Goal: Task Accomplishment & Management: Use online tool/utility

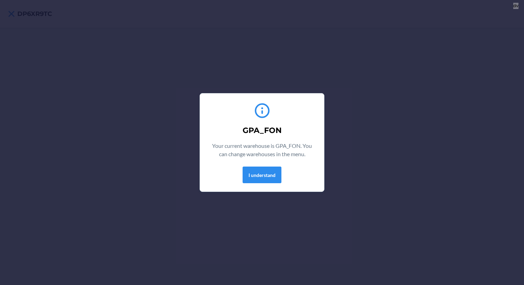
click at [251, 185] on div "GPA_FON Your current warehouse is GPA_FON. You can change warehouses in the men…" at bounding box center [261, 142] width 107 height 87
click at [251, 181] on button "I understand" at bounding box center [262, 175] width 39 height 17
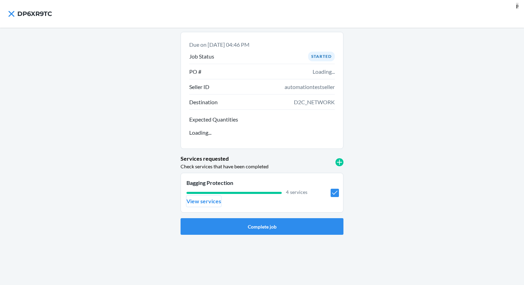
click at [210, 203] on p "View services" at bounding box center [203, 201] width 35 height 8
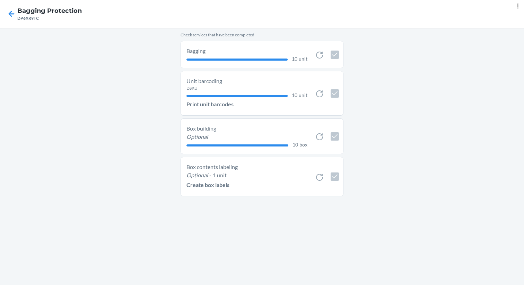
click at [324, 169] on li "Box contents labeling Optional - 1 unit Create box labels" at bounding box center [262, 177] width 163 height 40
click at [324, 172] on li "Box contents labeling Optional - 1 unit Create box labels" at bounding box center [262, 177] width 163 height 40
click at [322, 175] on icon at bounding box center [319, 177] width 8 height 8
checkbox input "false"
click at [222, 184] on p "Create box labels" at bounding box center [207, 185] width 43 height 8
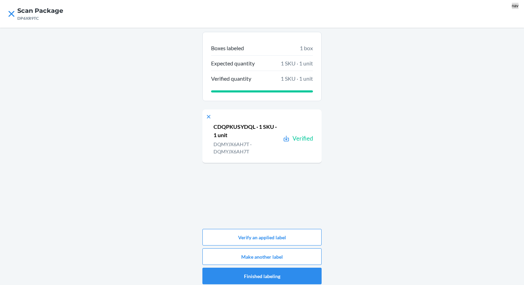
click at [245, 144] on p "DQMYJX6AH7T · DQMYJX6AH7T" at bounding box center [246, 148] width 67 height 15
click at [266, 257] on button "Make another label" at bounding box center [261, 256] width 119 height 17
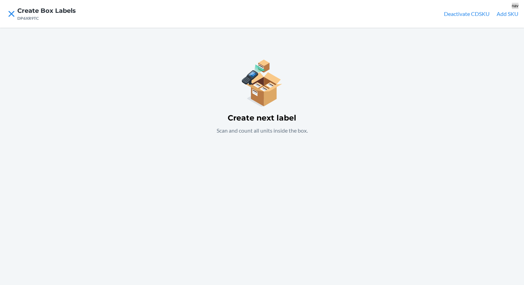
click at [502, 19] on nav "Create Box Labels DP6XR9TC Deactivate CDSKU Add SKU" at bounding box center [262, 14] width 524 height 28
click at [506, 15] on button "Add SKU" at bounding box center [508, 14] width 22 height 8
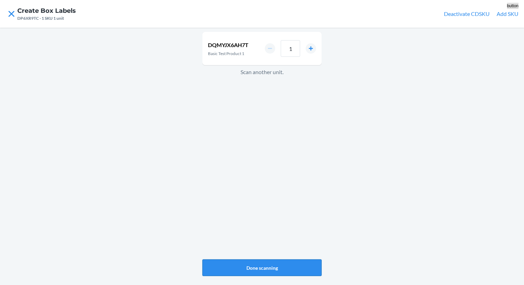
click at [266, 273] on button "Done scanning" at bounding box center [261, 268] width 119 height 17
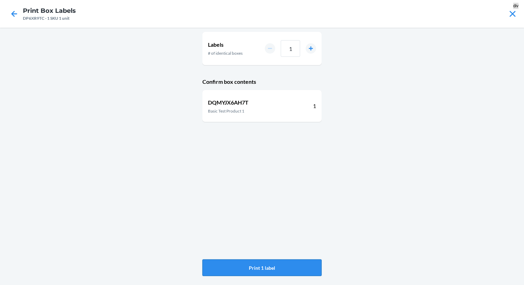
click at [257, 266] on button "Print 1 label" at bounding box center [261, 268] width 119 height 17
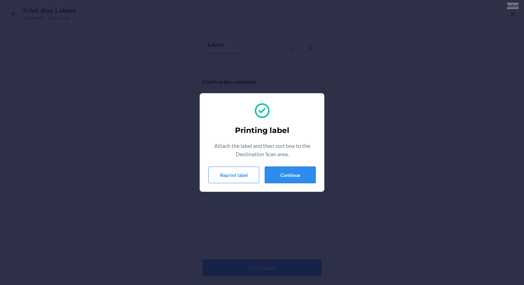
click at [292, 172] on button "Continue" at bounding box center [290, 175] width 51 height 17
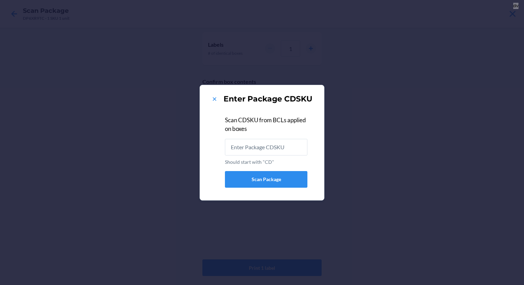
click at [219, 97] on div "Enter Package CDSKU" at bounding box center [261, 99] width 107 height 11
click at [216, 98] on icon at bounding box center [214, 99] width 7 height 7
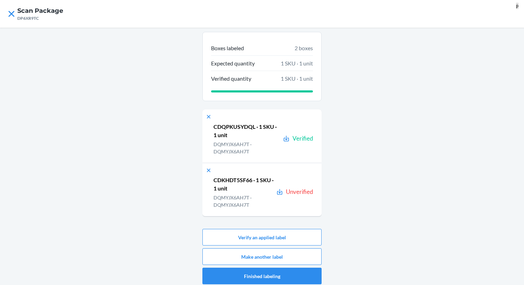
click at [247, 177] on p "CDKHDT5SF66 · 1 SKU · 1 unit" at bounding box center [243, 184] width 60 height 17
copy p "CDKHDT5SF66"
click at [267, 236] on button "Verify an applied label" at bounding box center [261, 237] width 119 height 17
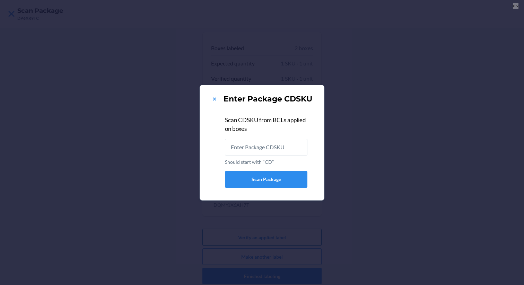
type input "CDKHDT5SF66"
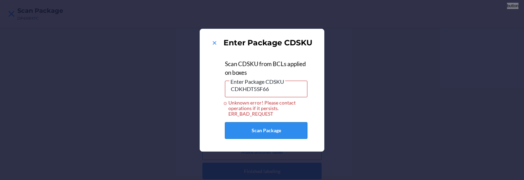
click at [264, 132] on button "Scan Package" at bounding box center [266, 130] width 82 height 17
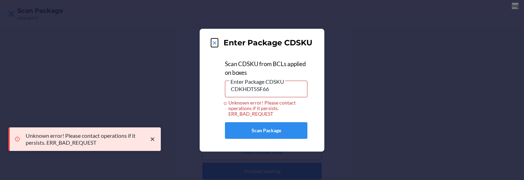
click at [212, 43] on icon at bounding box center [214, 43] width 7 height 7
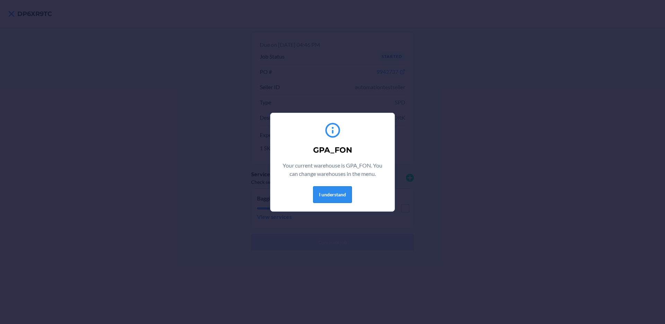
click at [322, 190] on button "I understand" at bounding box center [332, 194] width 39 height 17
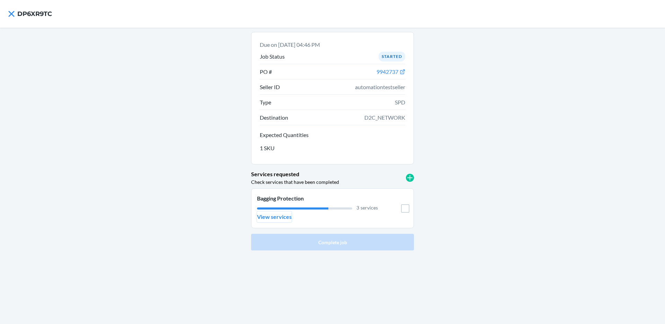
click at [262, 219] on p "View services" at bounding box center [274, 216] width 35 height 8
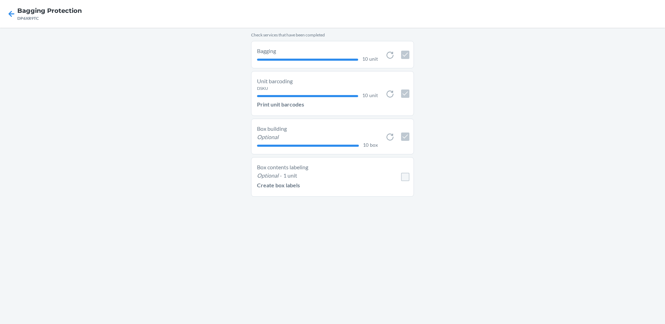
click at [267, 176] on icon "Optional" at bounding box center [267, 175] width 21 height 7
click at [268, 187] on p "Create box labels" at bounding box center [278, 185] width 43 height 8
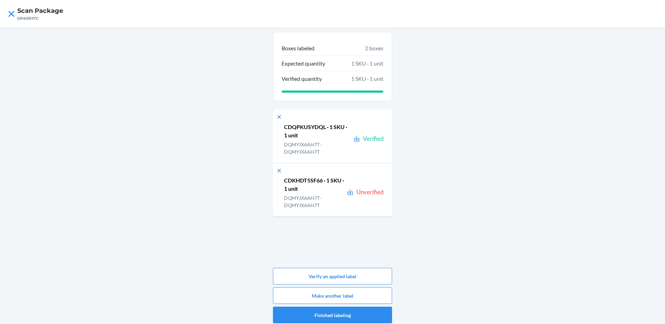
click at [334, 266] on div "Boxes labeled 2 boxes Expected quantity 1 SKU · 1 unit Verified quantity 1 SKU …" at bounding box center [332, 177] width 119 height 291
click at [334, 270] on button "Verify an applied label" at bounding box center [332, 276] width 119 height 17
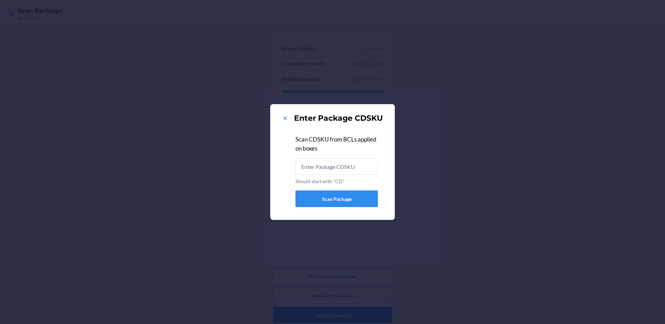
type input "DP6XR9TC"
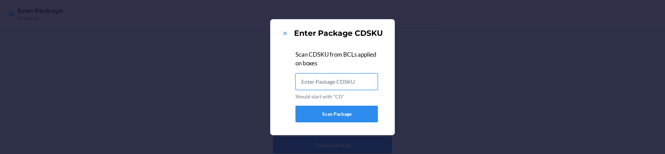
click at [361, 82] on input "Should start with "CD"" at bounding box center [337, 81] width 82 height 17
paste input "CDKHDT5SF66"
type input "CDKHDT5SF66"
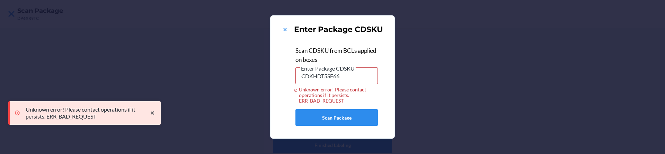
click at [243, 81] on div "Enter Package CDSKU Scan CDSKU from BCLs applied on boxes Enter Package CDSKU C…" at bounding box center [332, 77] width 665 height 154
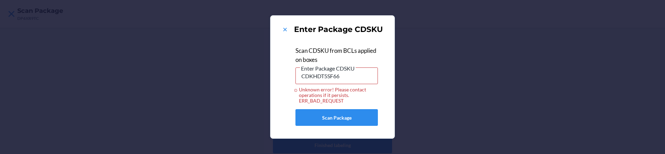
click at [304, 45] on div "Scan CDSKU from BCLs applied on boxes Enter Package CDSKU CDKHDT5SF66 Unknown e…" at bounding box center [337, 73] width 82 height 60
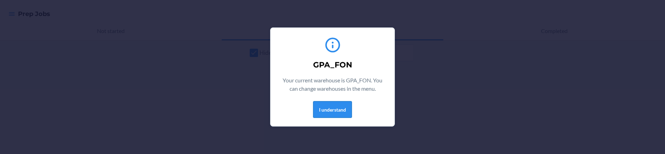
click at [321, 113] on button "I understand" at bounding box center [332, 109] width 39 height 17
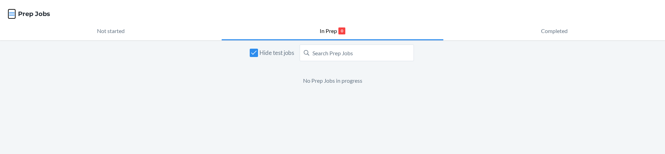
click at [14, 14] on icon "button" at bounding box center [11, 13] width 7 height 7
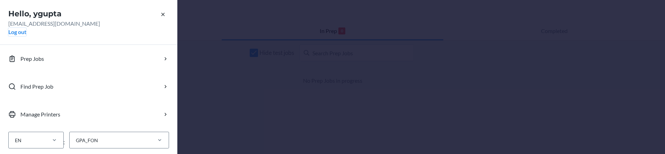
click at [24, 32] on button "Log out" at bounding box center [17, 32] width 18 height 8
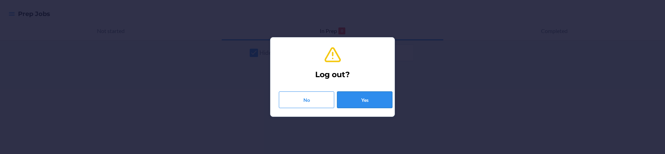
click at [365, 95] on button "Yes" at bounding box center [364, 99] width 55 height 17
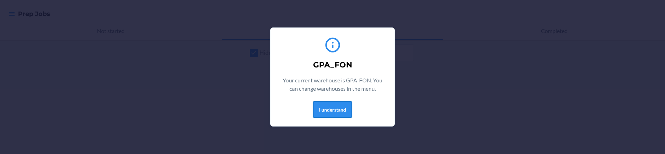
click at [341, 106] on button "I understand" at bounding box center [332, 109] width 39 height 17
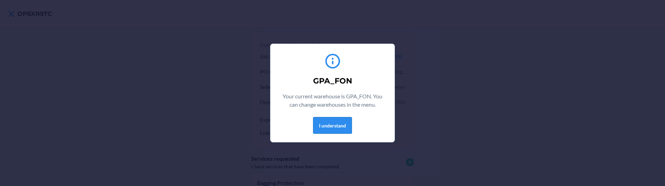
click at [314, 118] on button "I understand" at bounding box center [332, 125] width 39 height 17
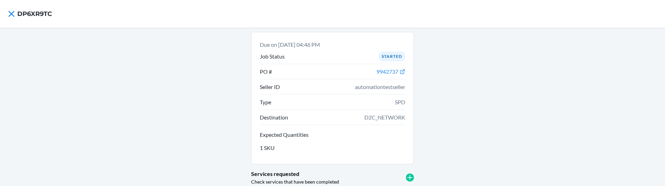
scroll to position [68, 0]
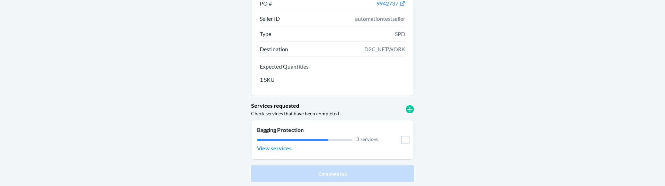
click at [281, 155] on li "Bagging Protection 3 services View services" at bounding box center [332, 140] width 163 height 40
click at [281, 152] on p "View services" at bounding box center [274, 148] width 35 height 8
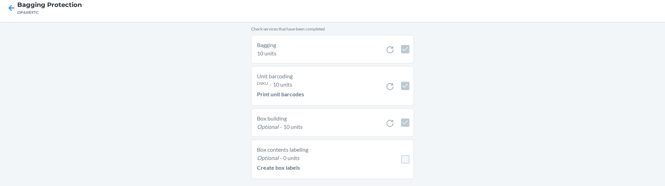
scroll to position [17, 0]
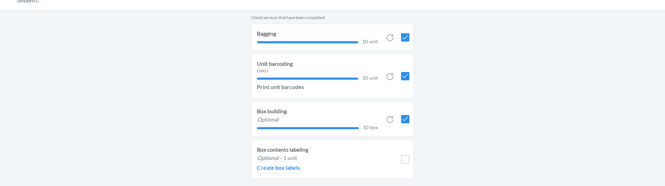
click at [293, 167] on p "Create box labels" at bounding box center [278, 168] width 43 height 8
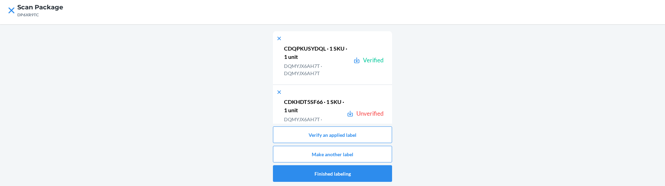
scroll to position [91, 0]
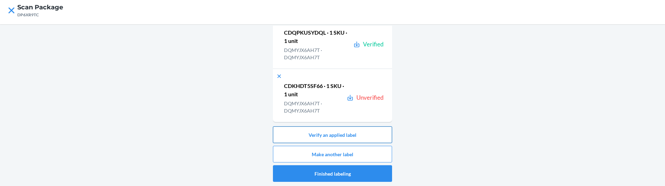
click at [341, 136] on button "Verify an applied label" at bounding box center [332, 134] width 119 height 17
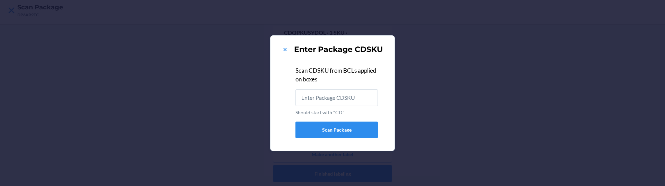
type input "DP6XR9TC"
type input "CDKHDT5SF66"
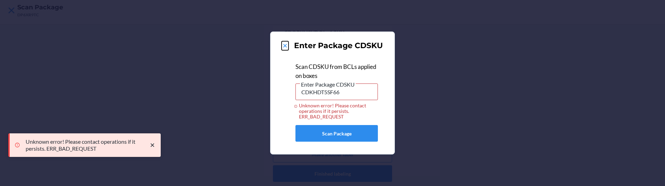
click at [287, 46] on icon at bounding box center [285, 45] width 7 height 7
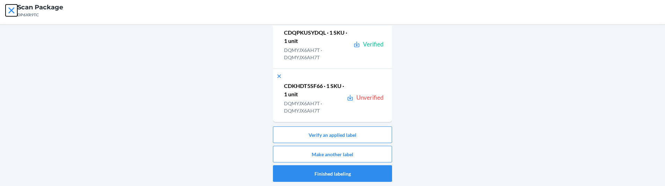
click at [12, 11] on icon at bounding box center [11, 10] width 6 height 6
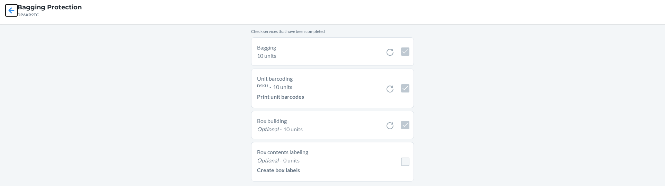
click at [13, 12] on icon at bounding box center [12, 11] width 12 height 12
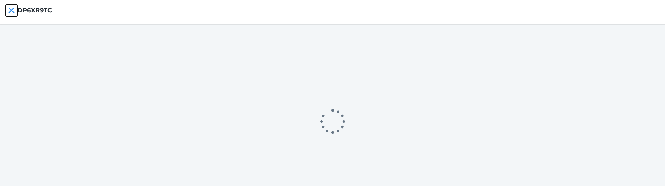
click at [13, 12] on icon at bounding box center [11, 10] width 6 height 6
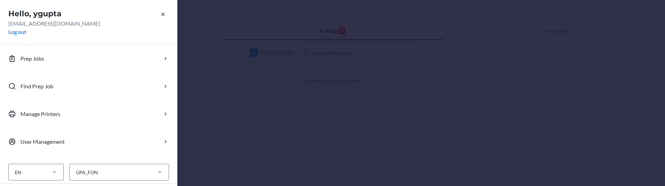
click at [227, 149] on div "Hello, ygupta ygupta@flexport.com Log out Prep Jobs Find Prep Job Manage Printe…" at bounding box center [332, 93] width 665 height 186
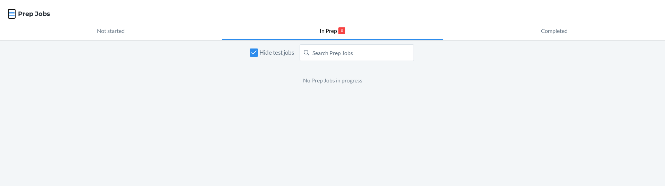
click at [11, 16] on icon "button" at bounding box center [11, 13] width 7 height 7
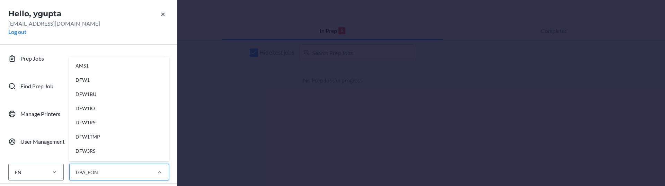
click at [162, 177] on div at bounding box center [160, 172] width 18 height 16
click at [76, 176] on input "option AMS1 focused, 1 of 28. 28 results available. Use Up and Down to choose o…" at bounding box center [75, 172] width 1 height 7
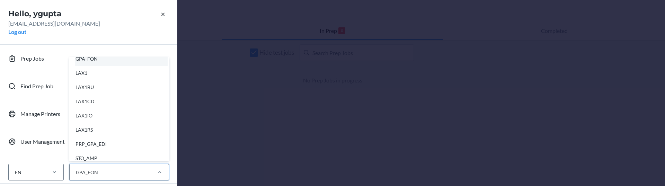
scroll to position [178, 0]
click at [97, 103] on div "LAX1CD" at bounding box center [121, 101] width 93 height 14
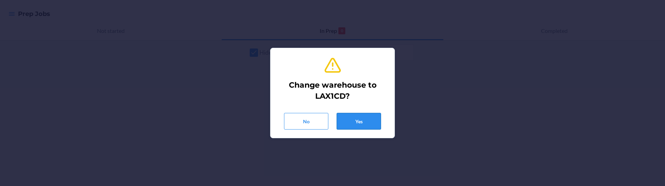
click at [375, 123] on button "Yes" at bounding box center [359, 121] width 44 height 17
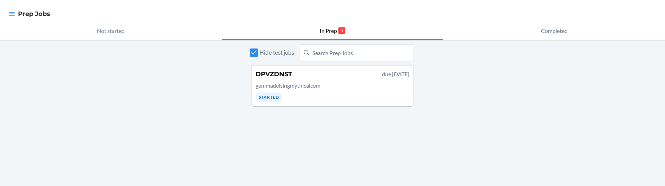
click at [271, 49] on span "Hide test jobs" at bounding box center [277, 52] width 35 height 9
click at [258, 49] on input "Hide test jobs" at bounding box center [254, 53] width 8 height 8
checkbox input "false"
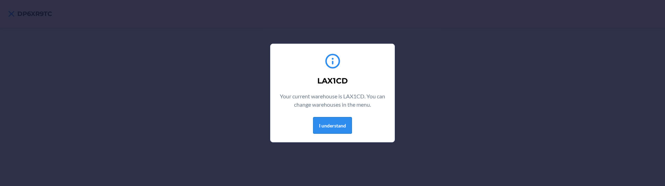
click at [320, 123] on button "I understand" at bounding box center [332, 125] width 39 height 17
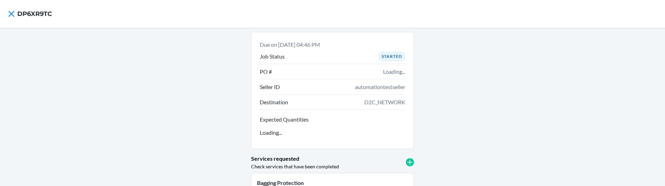
scroll to position [53, 0]
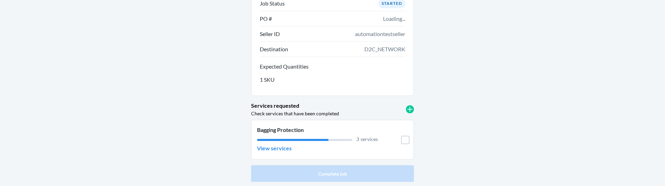
click at [273, 154] on li "Bagging Protection 3 services View services" at bounding box center [332, 140] width 163 height 40
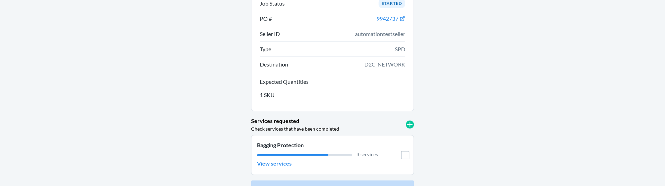
click at [273, 153] on div "3 services" at bounding box center [317, 154] width 121 height 7
click at [271, 161] on p "View services" at bounding box center [274, 163] width 35 height 8
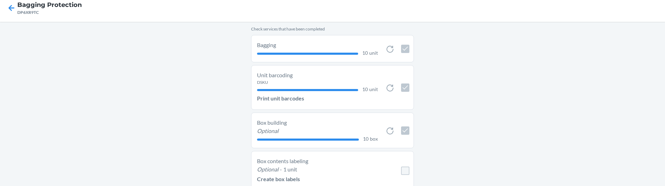
scroll to position [17, 0]
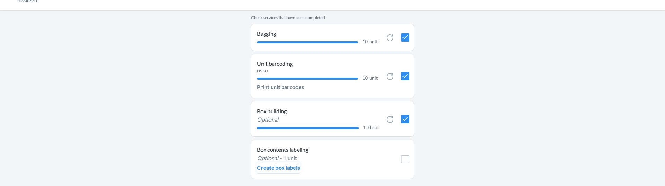
click at [278, 169] on p "Create box labels" at bounding box center [278, 168] width 43 height 8
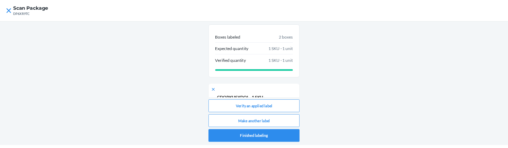
scroll to position [92, 0]
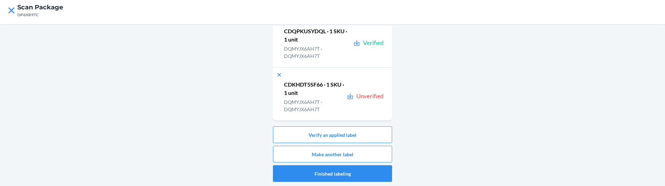
click at [297, 102] on p "DQMYJX6AH7T · DQMYJX6AH7T" at bounding box center [314, 105] width 60 height 15
click at [296, 83] on p "CDKHDT5SF66 · 1 SKU · 1 unit" at bounding box center [314, 88] width 60 height 17
copy p "CDKHDT5SF66"
click at [328, 138] on button "Verify an applied label" at bounding box center [332, 134] width 119 height 17
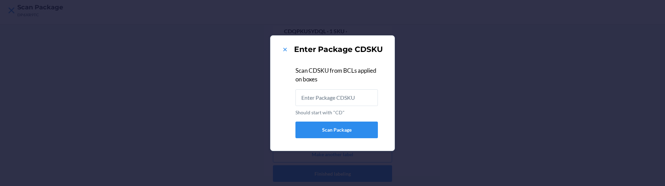
type input "CDKHDT5SF66"
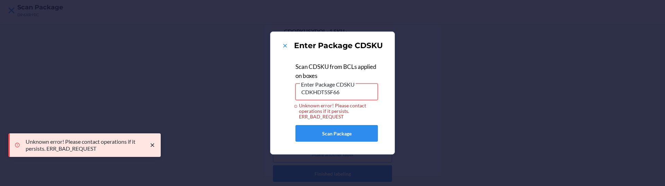
click at [325, 91] on input "CDKHDT5SF66" at bounding box center [337, 92] width 82 height 17
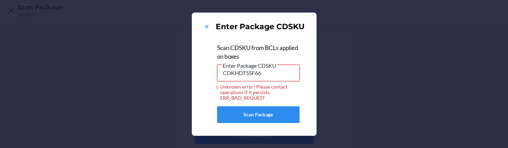
click at [260, 76] on input "CDKHDT5SF66" at bounding box center [258, 72] width 82 height 17
click at [250, 107] on button "Scan Package" at bounding box center [258, 114] width 82 height 17
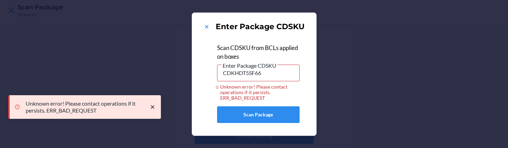
click at [93, 33] on div "Enter Package CDSKU Scan CDSKU from BCLs applied on boxes Enter Package CDSKU C…" at bounding box center [254, 74] width 508 height 148
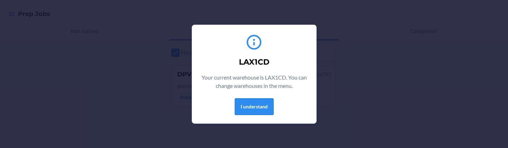
click at [253, 113] on button "I understand" at bounding box center [254, 106] width 39 height 17
click at [251, 108] on button "I understand" at bounding box center [254, 106] width 39 height 17
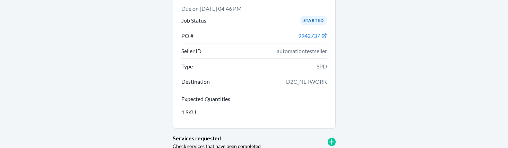
scroll to position [107, 0]
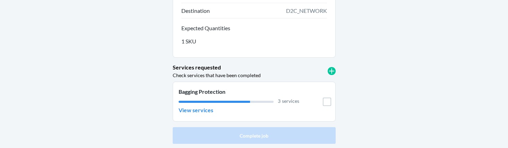
click at [201, 115] on li "Bagging Protection 3 services View services" at bounding box center [254, 101] width 163 height 40
click at [195, 111] on p "View services" at bounding box center [195, 110] width 35 height 8
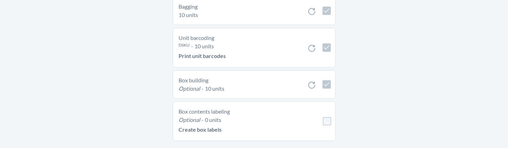
scroll to position [56, 0]
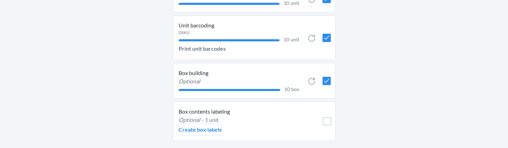
click at [204, 129] on p "Create box labels" at bounding box center [199, 129] width 43 height 8
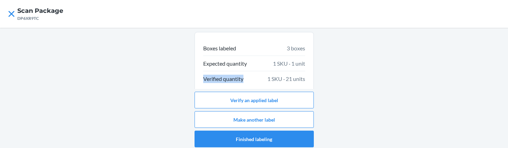
drag, startPoint x: 202, startPoint y: 79, endPoint x: 243, endPoint y: 81, distance: 41.0
click at [243, 81] on div "Boxes labeled 3 boxes Expected quantity 1 SKU · 1 unit Verified quantity 1 SKU …" at bounding box center [253, 66] width 119 height 69
copy p "Verified quantity"
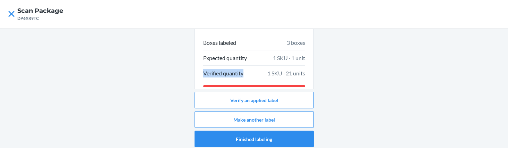
scroll to position [7, 0]
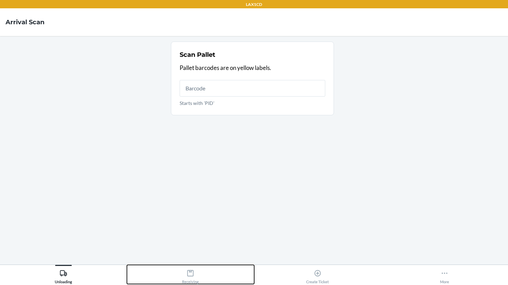
click at [198, 273] on div "Receiving" at bounding box center [190, 275] width 17 height 17
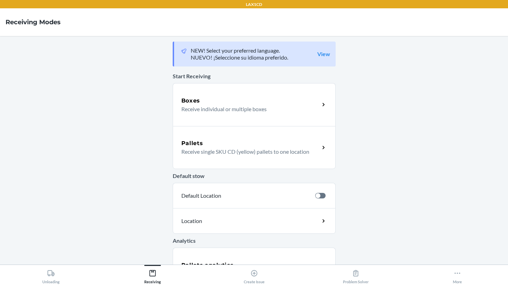
click at [271, 148] on p "Receive single SKU CD (yellow) pallets to one location" at bounding box center [247, 152] width 133 height 8
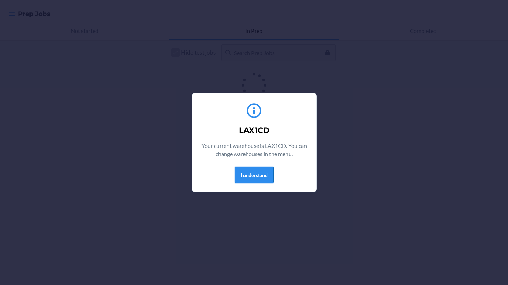
click at [256, 175] on button "I understand" at bounding box center [254, 175] width 39 height 17
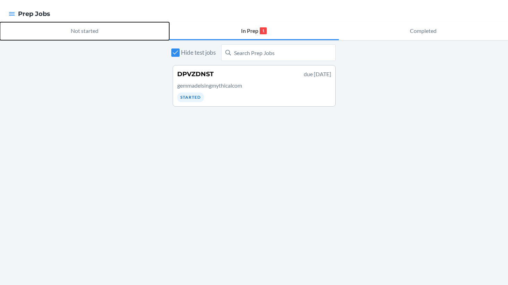
click at [108, 33] on button "Not started" at bounding box center [84, 31] width 169 height 18
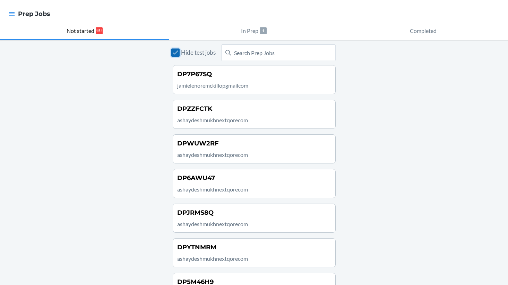
click at [173, 54] on input "Hide test jobs" at bounding box center [175, 53] width 8 height 8
checkbox input "false"
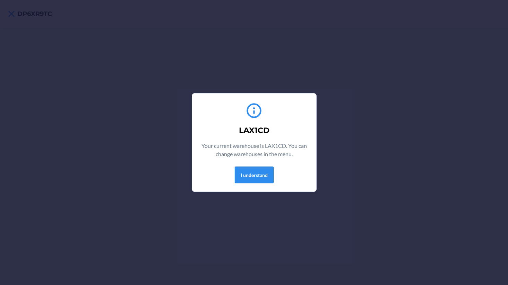
click at [250, 171] on button "I understand" at bounding box center [254, 175] width 39 height 17
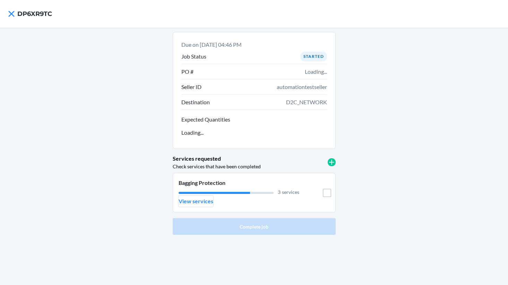
click at [197, 202] on p "View services" at bounding box center [195, 201] width 35 height 8
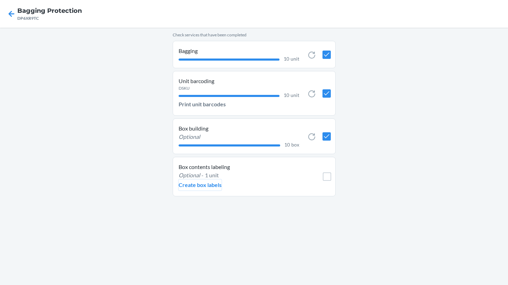
click at [193, 182] on p "Create box labels" at bounding box center [199, 185] width 43 height 8
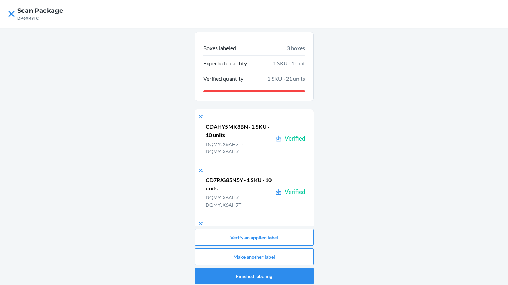
scroll to position [46, 0]
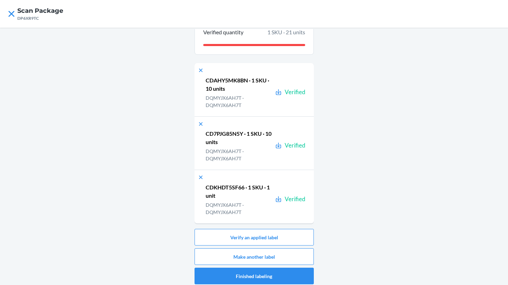
click at [222, 186] on p "CDKHDT5SF66 · 1 SKU · 1 unit" at bounding box center [238, 191] width 67 height 17
copy p "CDKHDT5SF66"
click at [251, 239] on button "Verify an applied label" at bounding box center [253, 237] width 119 height 17
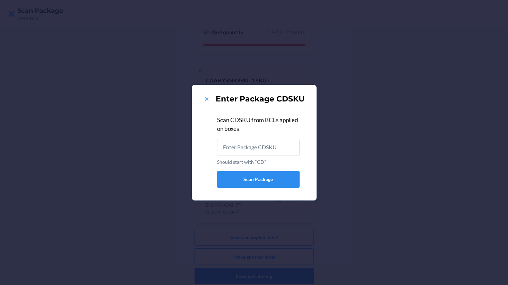
type input "CDKHDT5SF66"
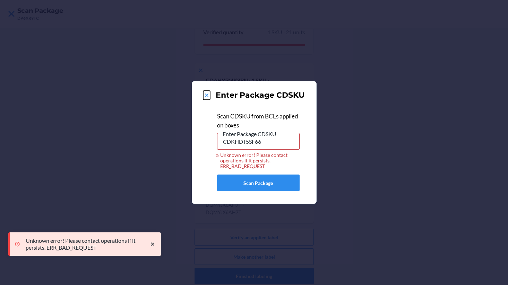
click at [206, 95] on icon at bounding box center [205, 95] width 3 height 3
